Goal: Transaction & Acquisition: Purchase product/service

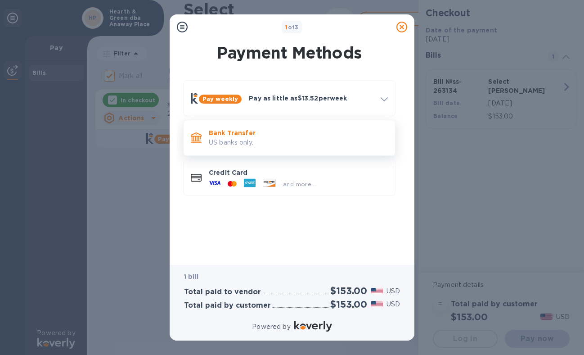
click at [240, 131] on p "Bank Transfer" at bounding box center [298, 132] width 179 height 9
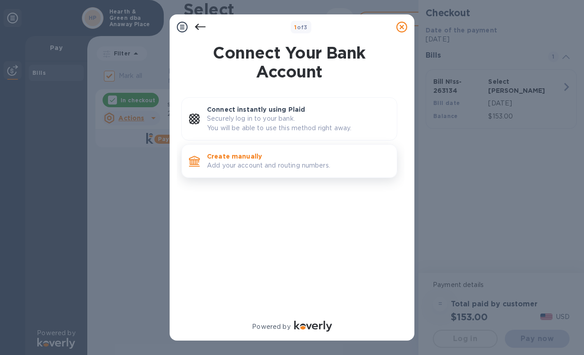
click at [246, 164] on p "Add your account and routing numbers." at bounding box center [298, 165] width 183 height 9
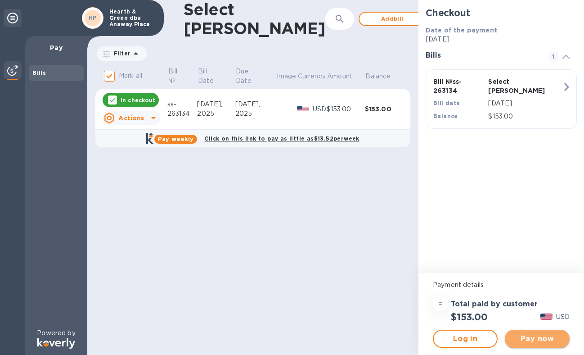
click at [538, 337] on span "Pay now" at bounding box center [537, 338] width 50 height 11
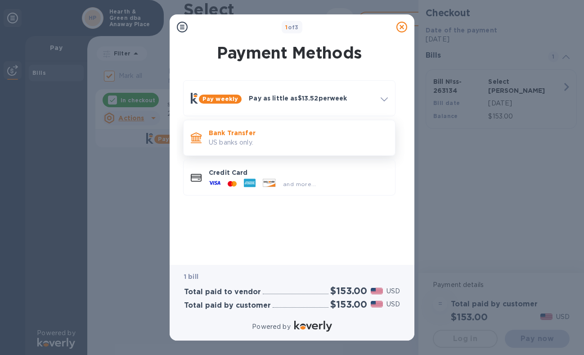
click at [244, 136] on p "Bank Transfer" at bounding box center [298, 132] width 179 height 9
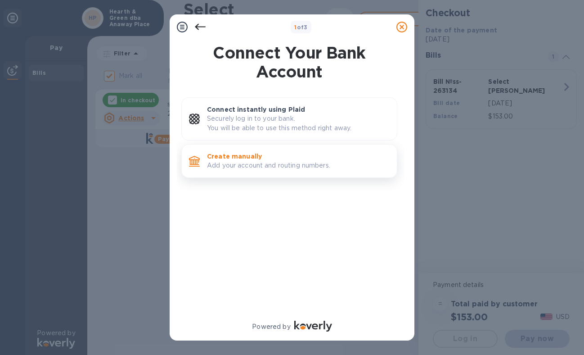
click at [265, 163] on p "Add your account and routing numbers." at bounding box center [298, 165] width 183 height 9
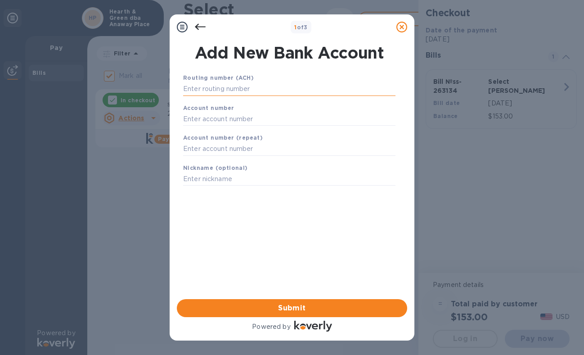
click at [240, 84] on input "text" at bounding box center [289, 89] width 213 height 14
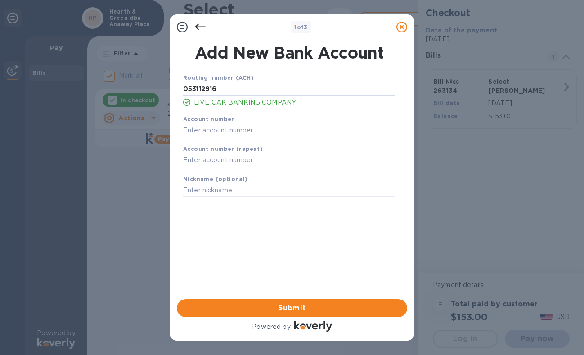
type input "053112916"
click at [239, 128] on input "text" at bounding box center [289, 130] width 213 height 14
type input "3043938"
click at [239, 160] on input "text" at bounding box center [289, 161] width 213 height 14
type input "3043938"
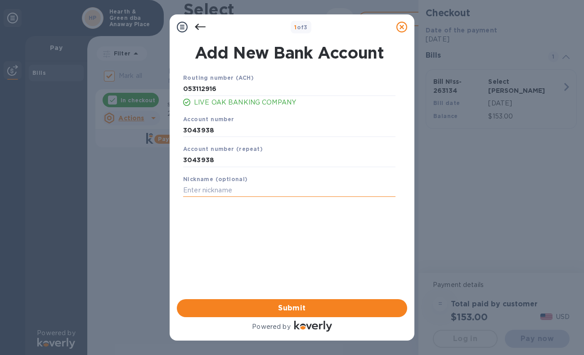
click at [232, 191] on input "text" at bounding box center [289, 191] width 213 height 14
type input "H & G"
click at [278, 305] on span "Submit" at bounding box center [292, 308] width 216 height 11
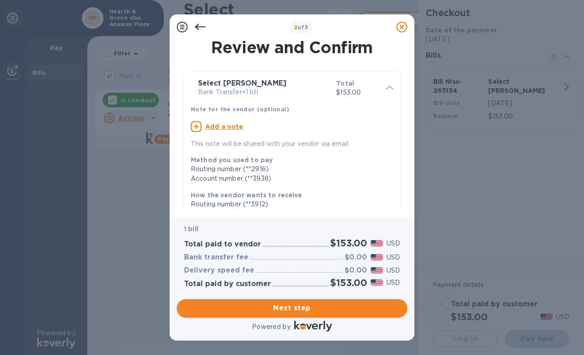
click at [295, 304] on span "Next step" at bounding box center [292, 308] width 216 height 11
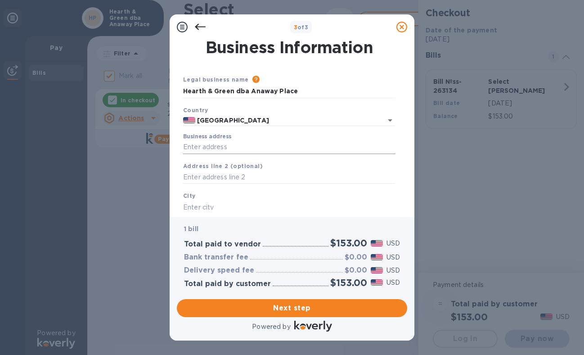
click at [247, 149] on input "Business address" at bounding box center [289, 147] width 213 height 14
type input "[STREET_ADDRESS]"
click at [222, 206] on input "text" at bounding box center [289, 207] width 213 height 14
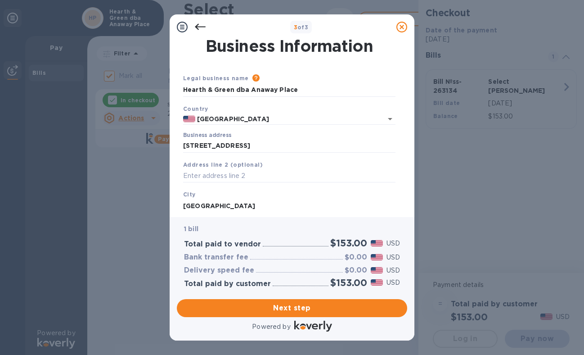
scroll to position [86, 0]
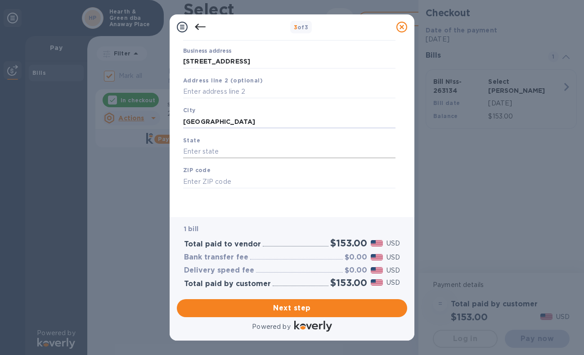
type input "[GEOGRAPHIC_DATA]"
click at [212, 154] on input "text" at bounding box center [289, 152] width 213 height 14
type input "WI"
click at [202, 184] on input "text" at bounding box center [289, 182] width 213 height 14
type input "53581"
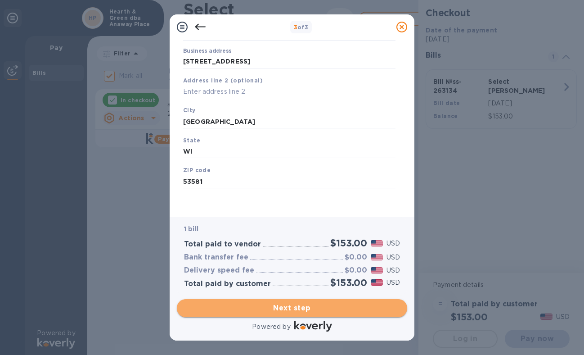
click at [270, 312] on span "Next step" at bounding box center [292, 308] width 216 height 11
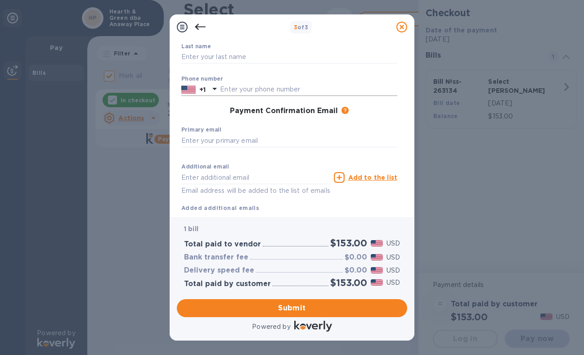
click at [258, 94] on input "text" at bounding box center [308, 90] width 177 height 14
type input "7733204018"
type input "[PERSON_NAME]"
type input "[PERSON_NAME][EMAIL_ADDRESS][DOMAIN_NAME]"
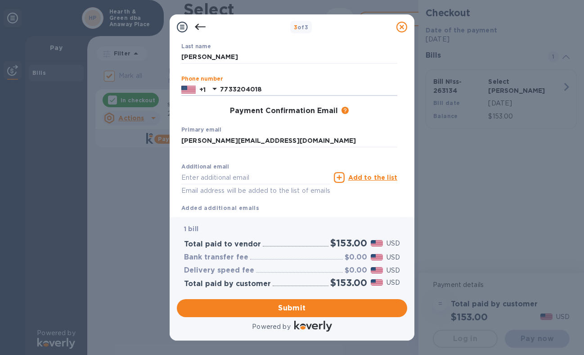
type input "[PERSON_NAME][EMAIL_ADDRESS][DOMAIN_NAME]"
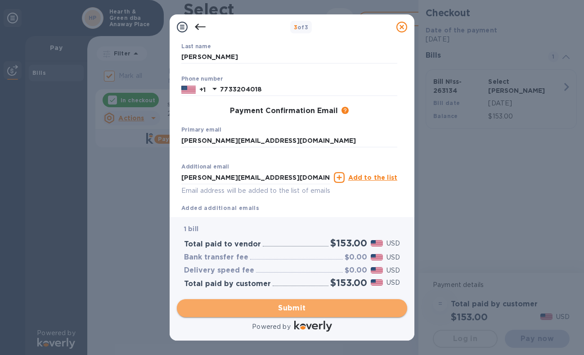
click at [291, 309] on span "Submit" at bounding box center [292, 308] width 216 height 11
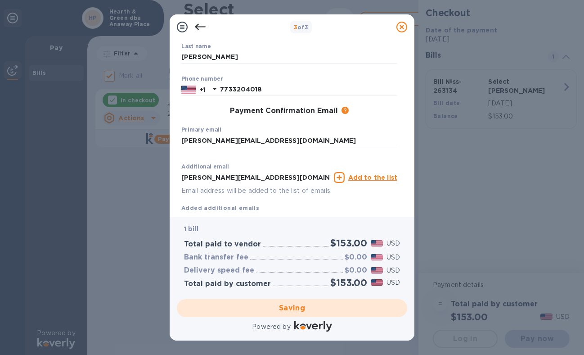
checkbox input "false"
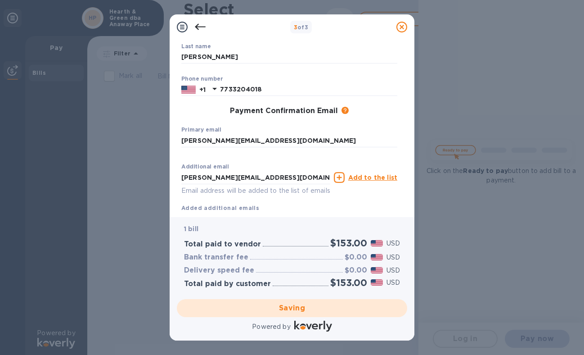
scroll to position [0, 0]
